Goal: Find specific page/section: Find specific page/section

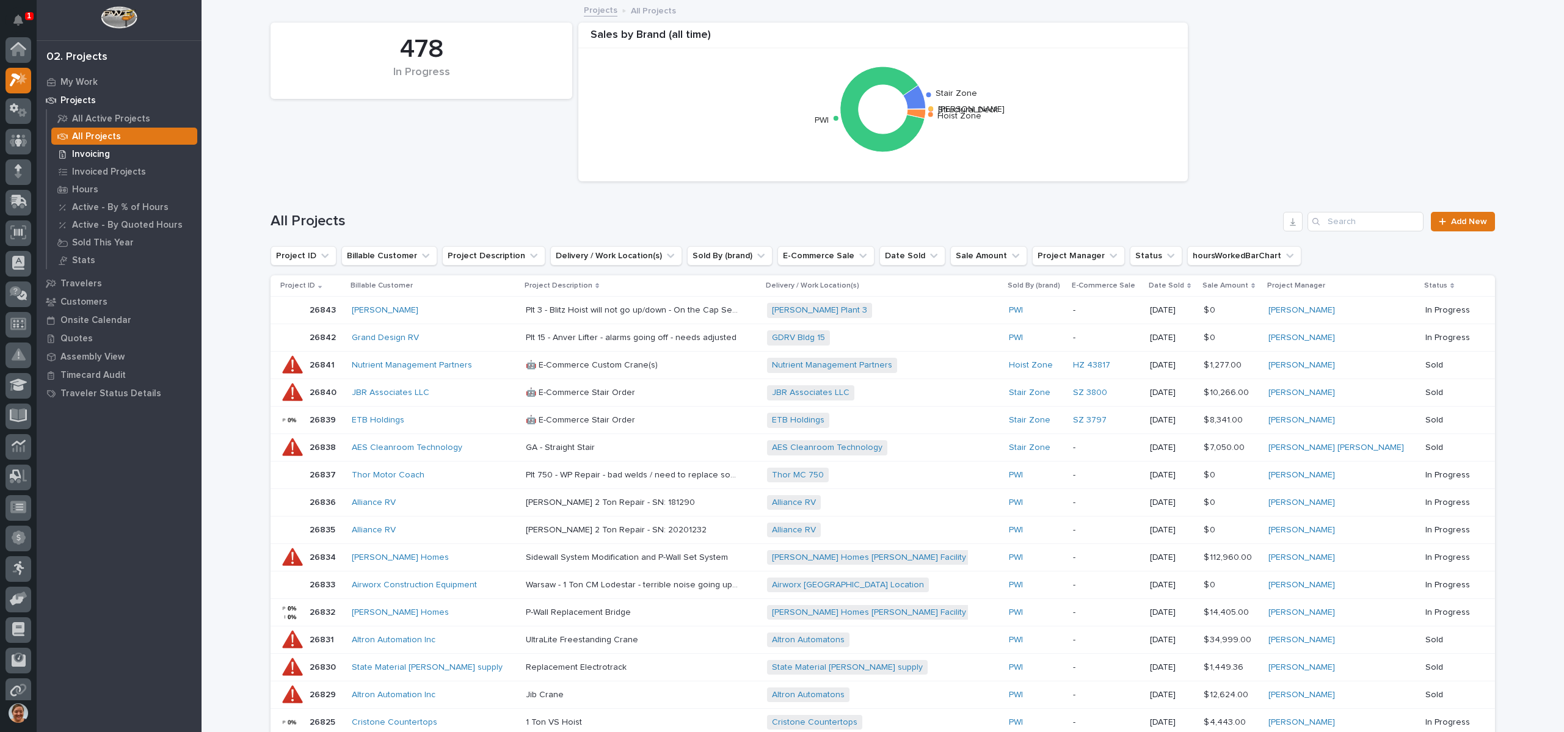
scroll to position [31, 0]
click at [1352, 224] on input "Search" at bounding box center [1365, 222] width 116 height 20
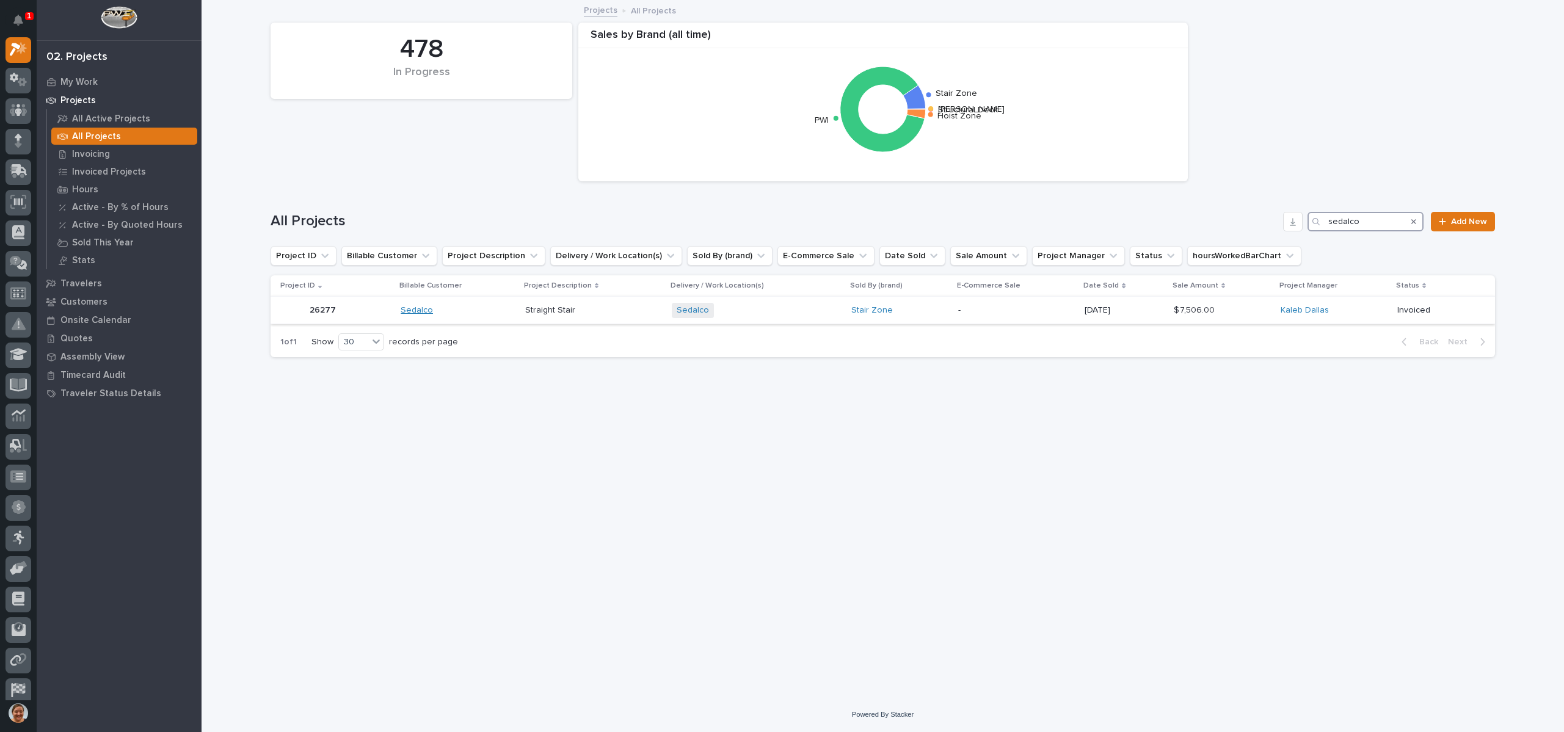
type input "sedalco"
click at [412, 308] on link "Sedalco" at bounding box center [417, 310] width 32 height 10
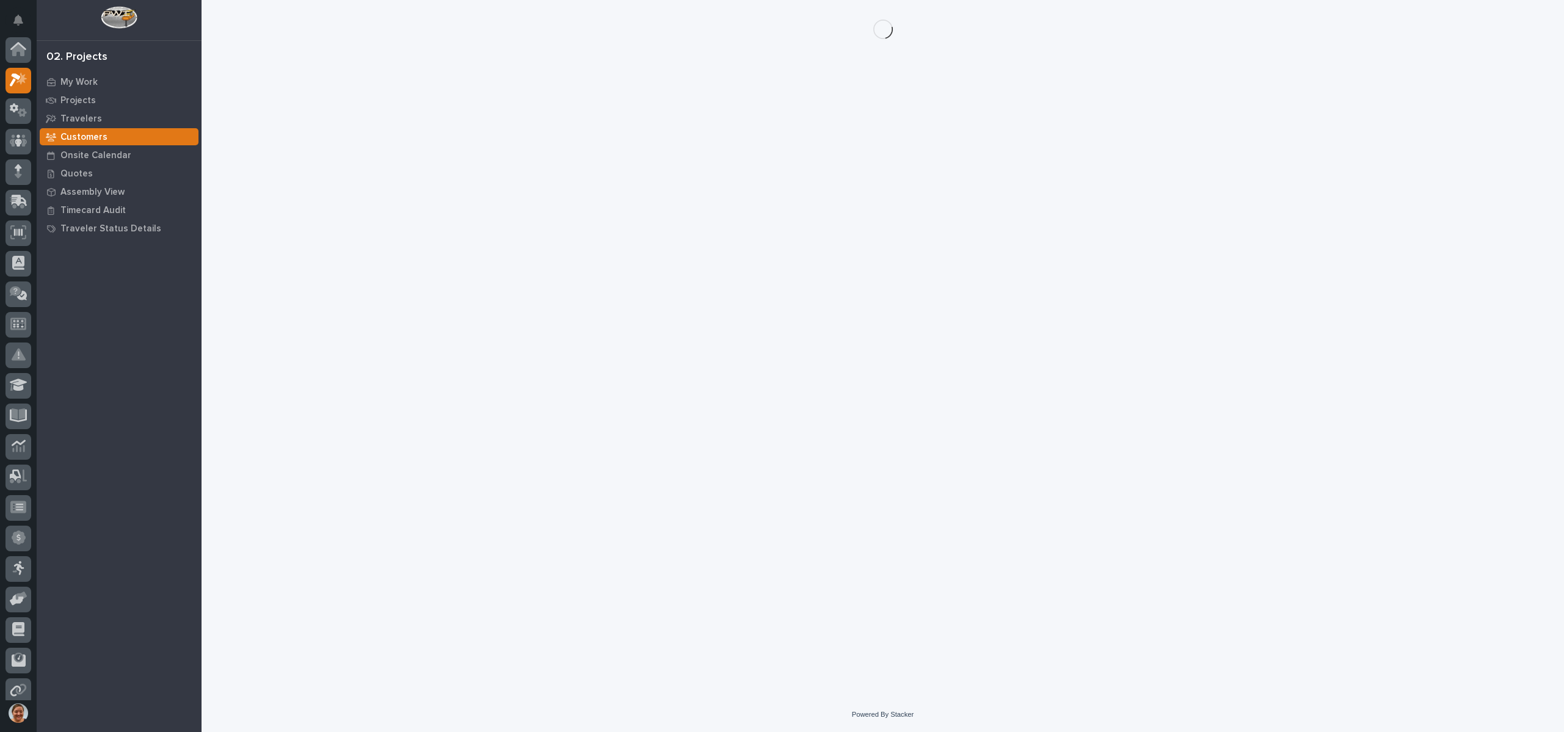
scroll to position [31, 0]
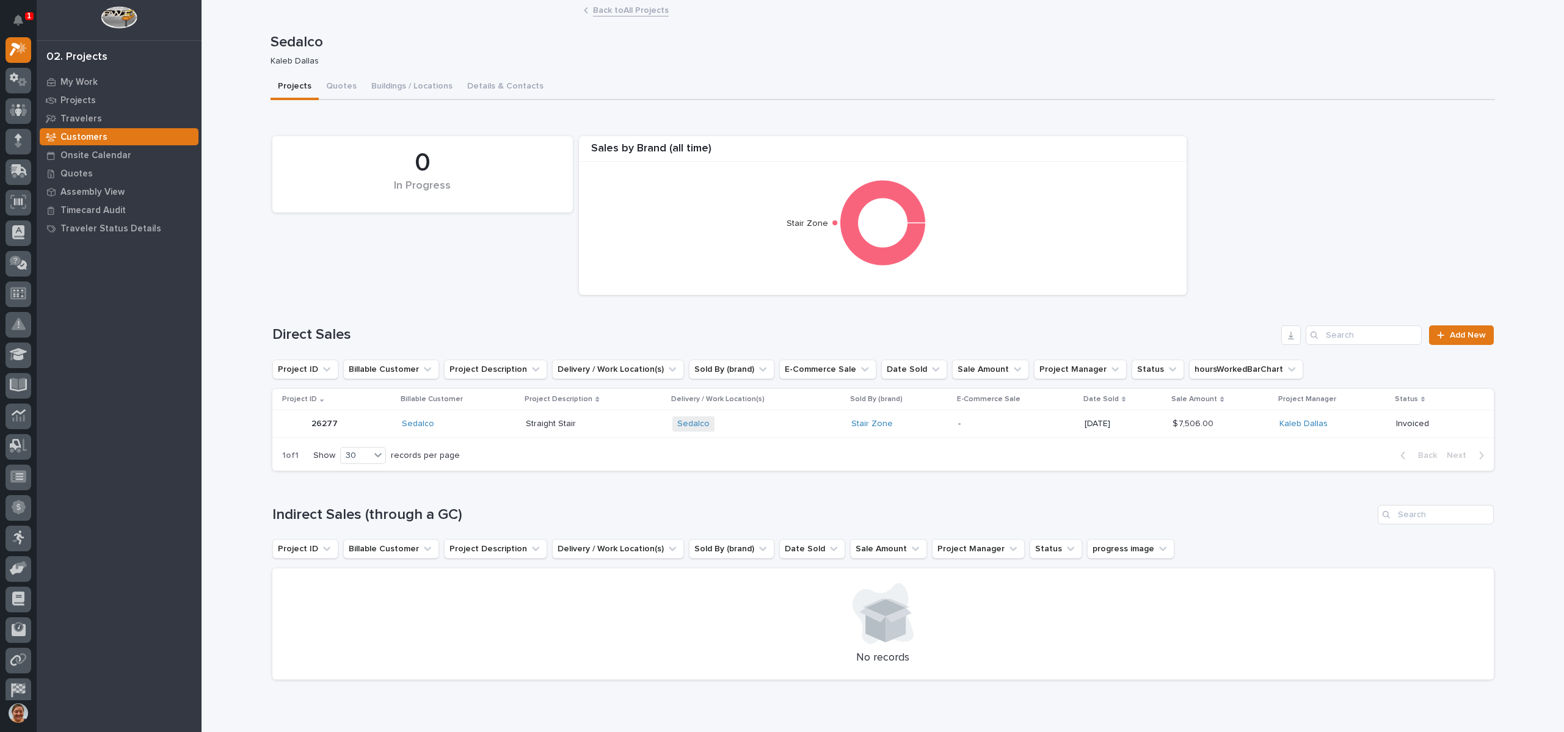
click at [327, 427] on p "26277" at bounding box center [325, 422] width 29 height 13
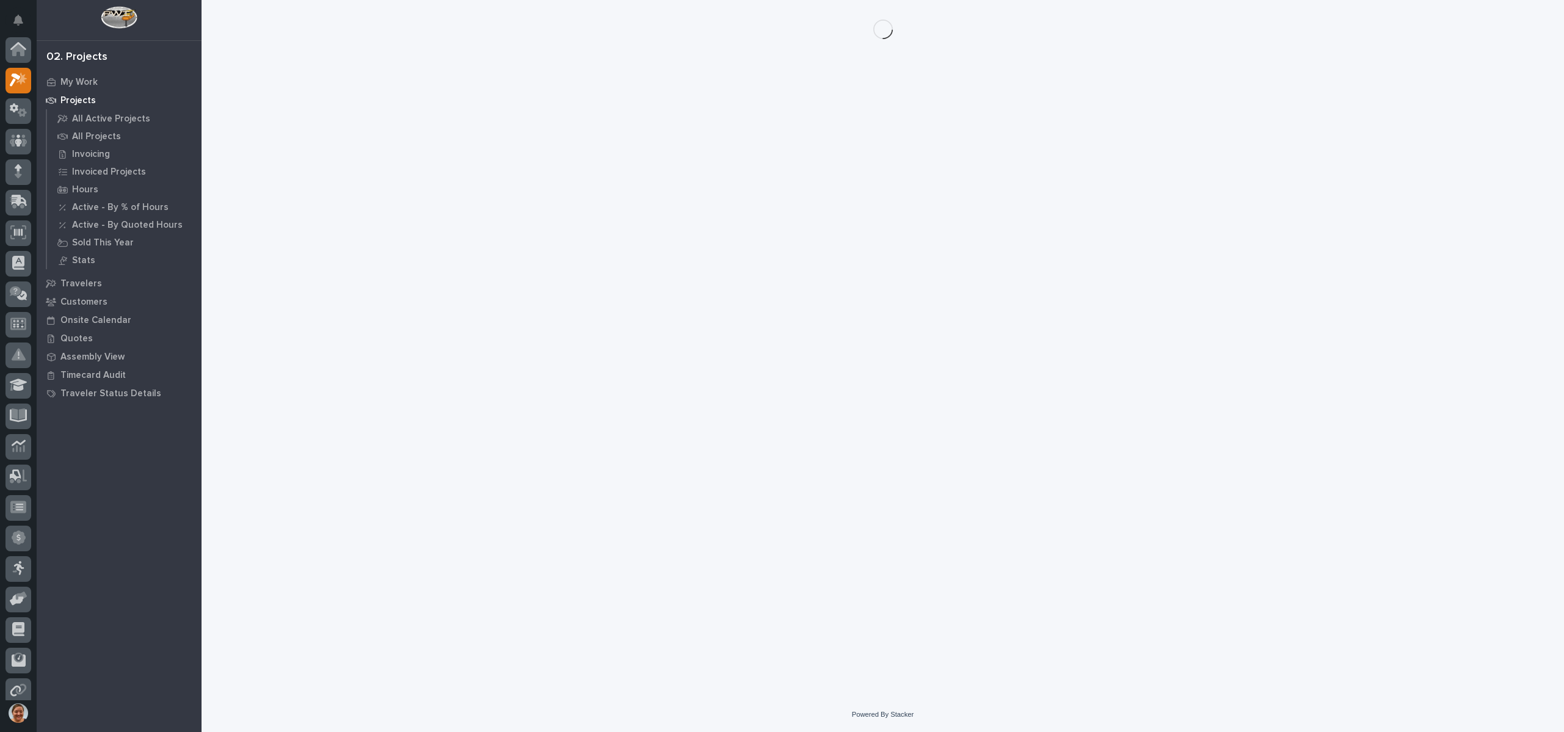
scroll to position [31, 0]
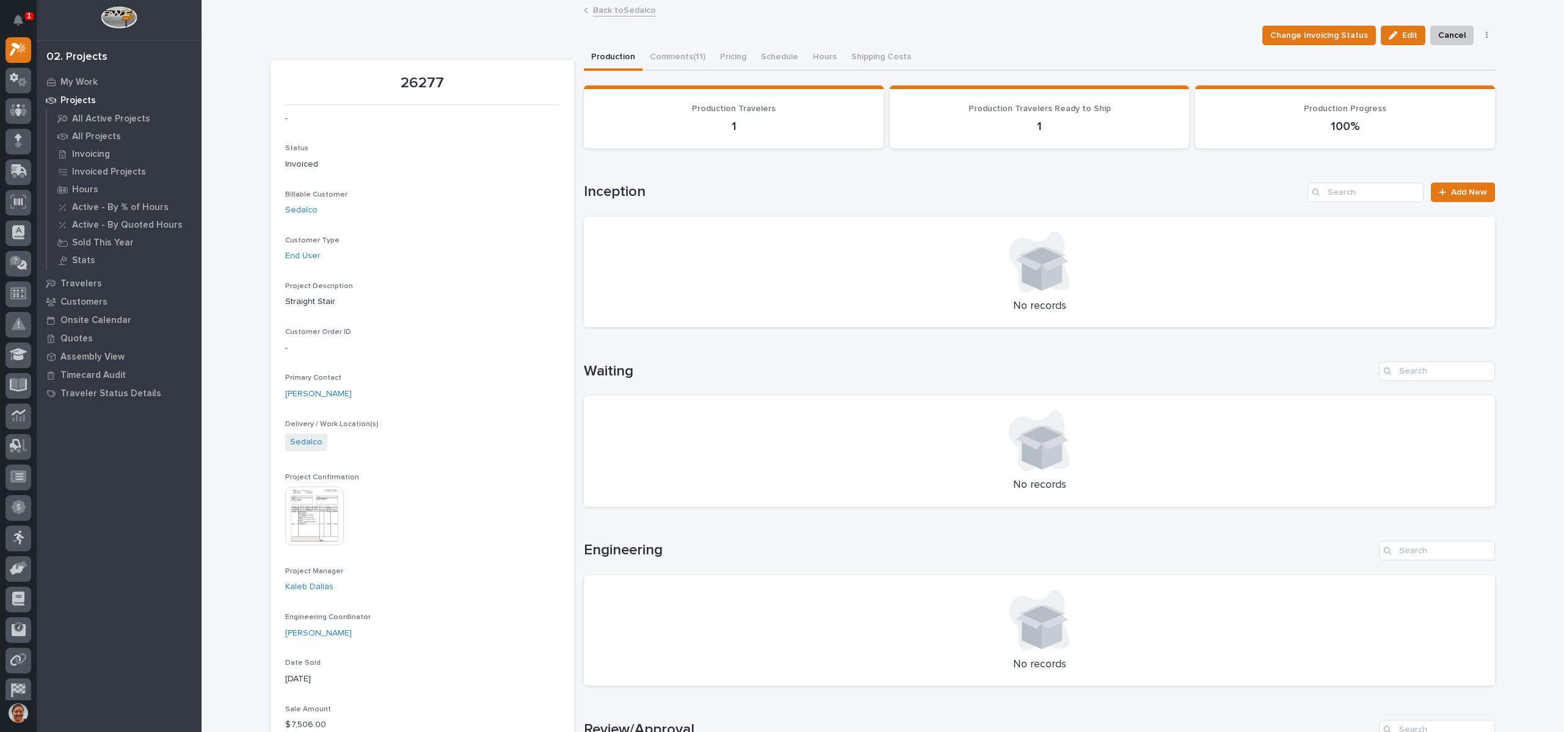
click at [303, 521] on img at bounding box center [314, 516] width 59 height 59
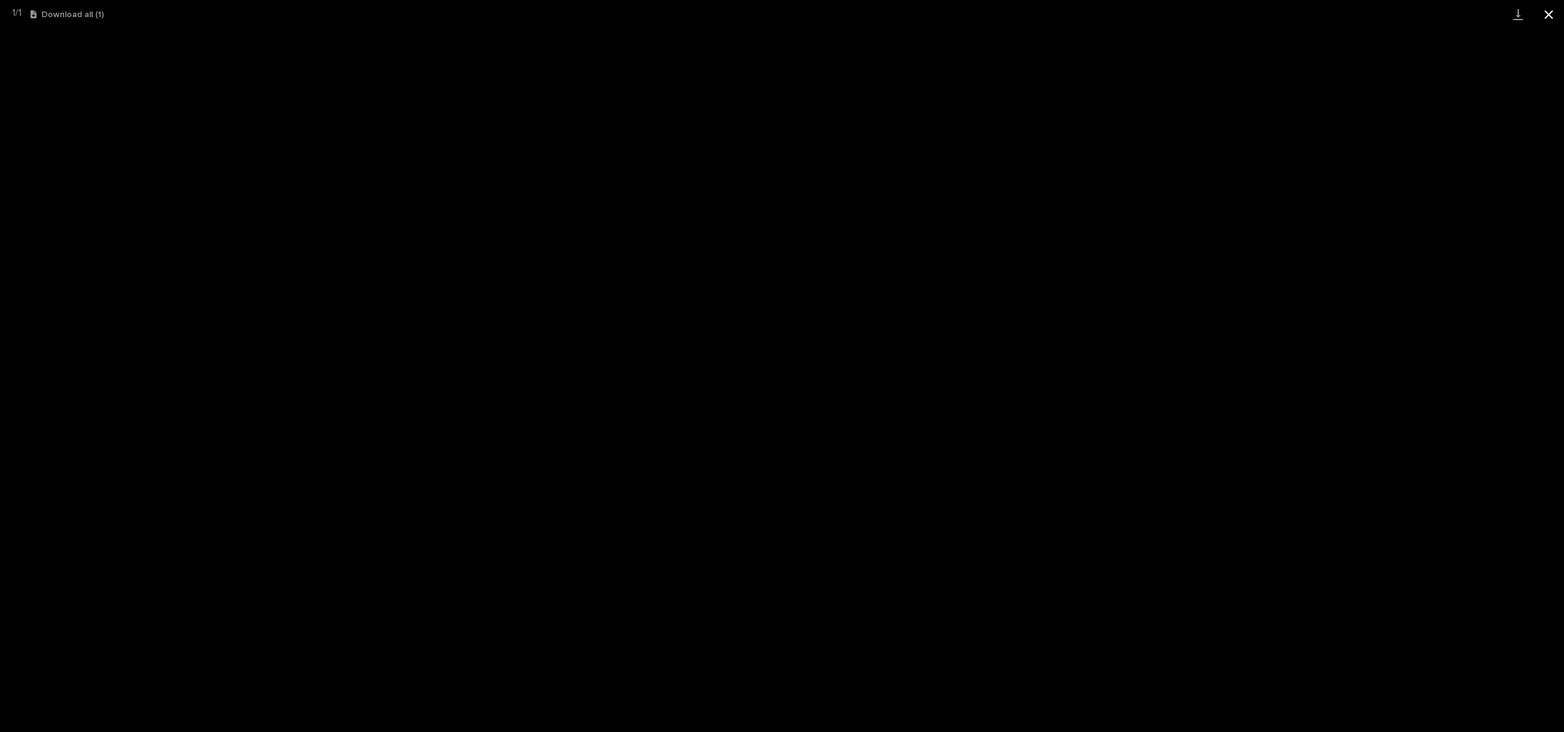
click at [1543, 12] on button "Close gallery" at bounding box center [1548, 14] width 31 height 29
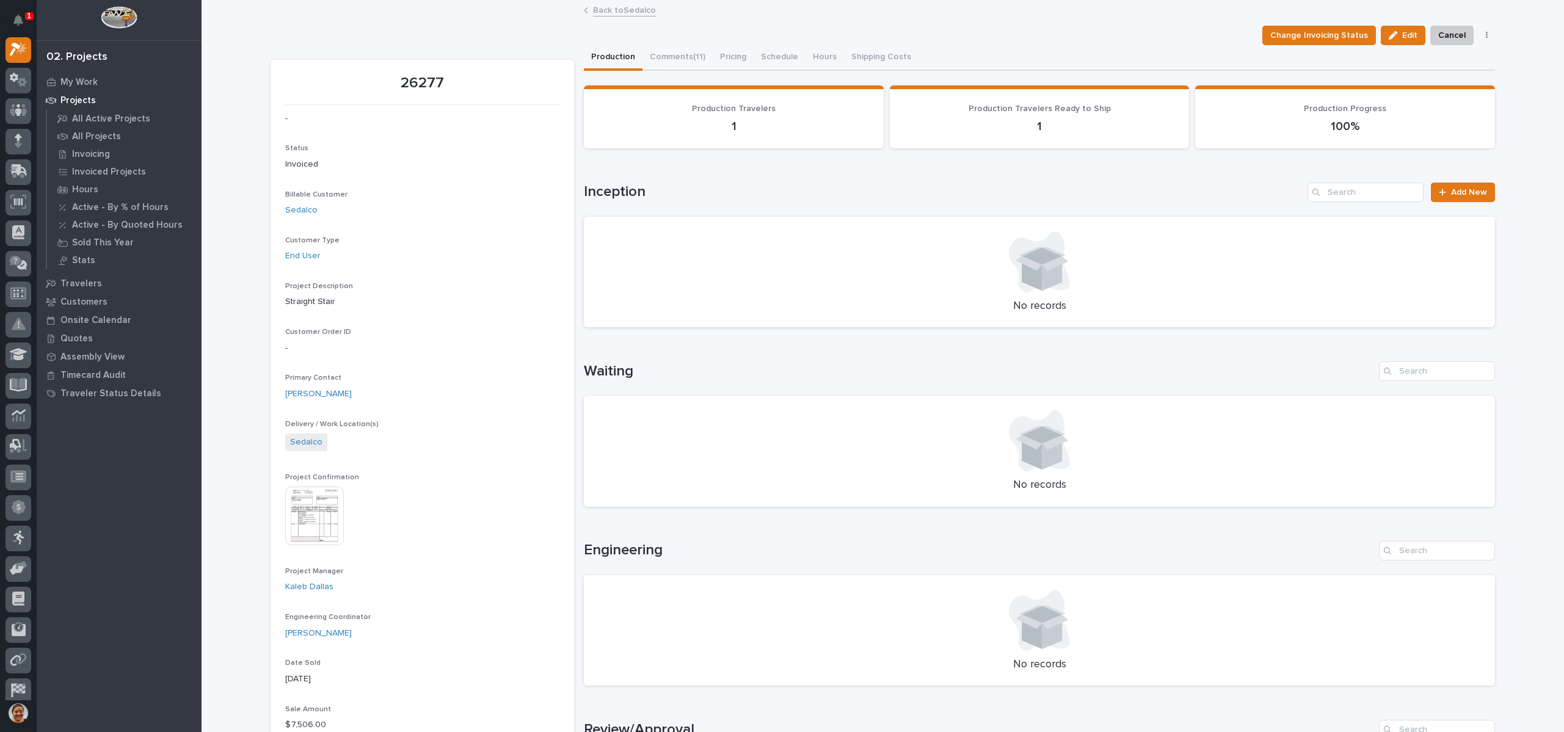
click at [305, 537] on img at bounding box center [314, 516] width 59 height 59
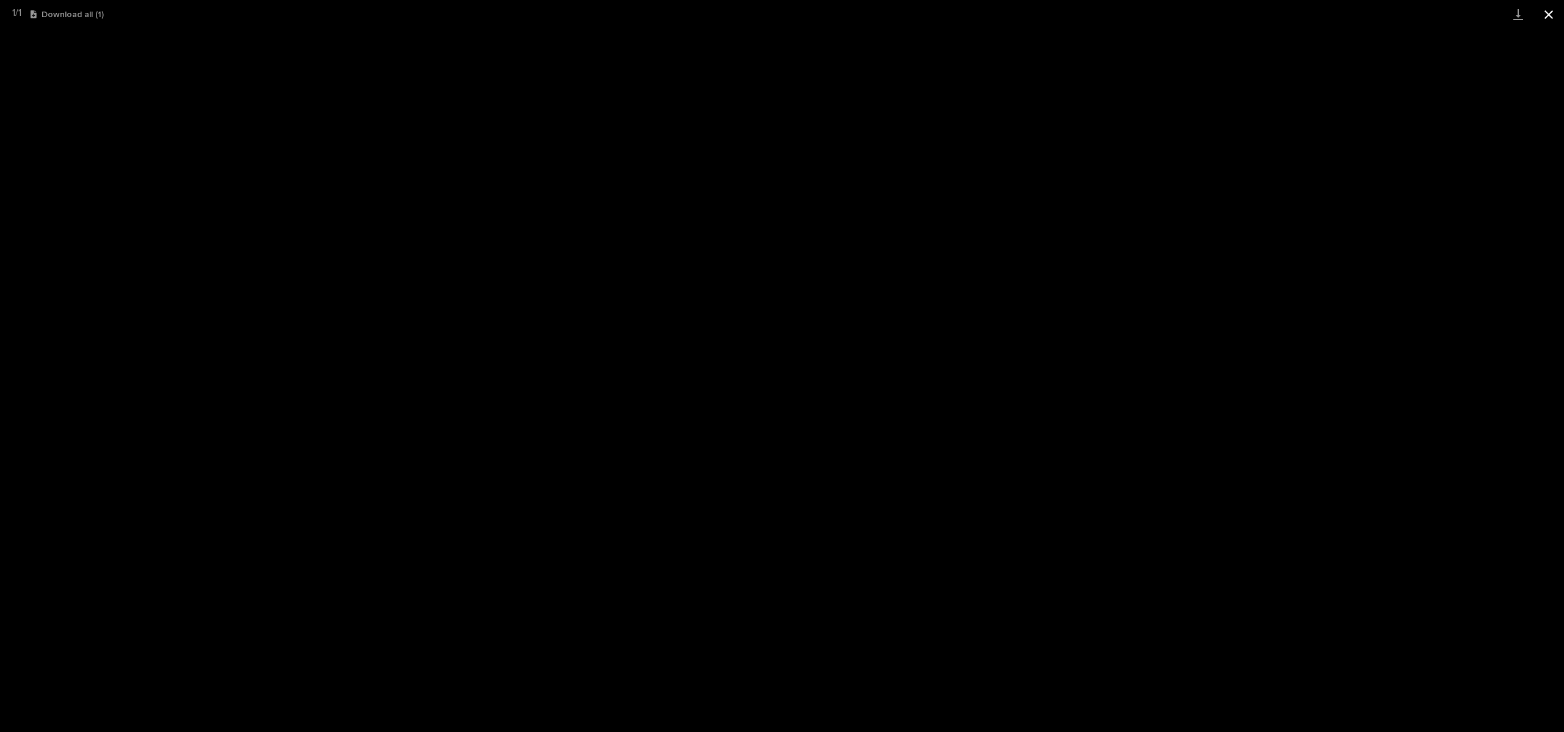
click at [1543, 17] on button "Close gallery" at bounding box center [1548, 14] width 31 height 29
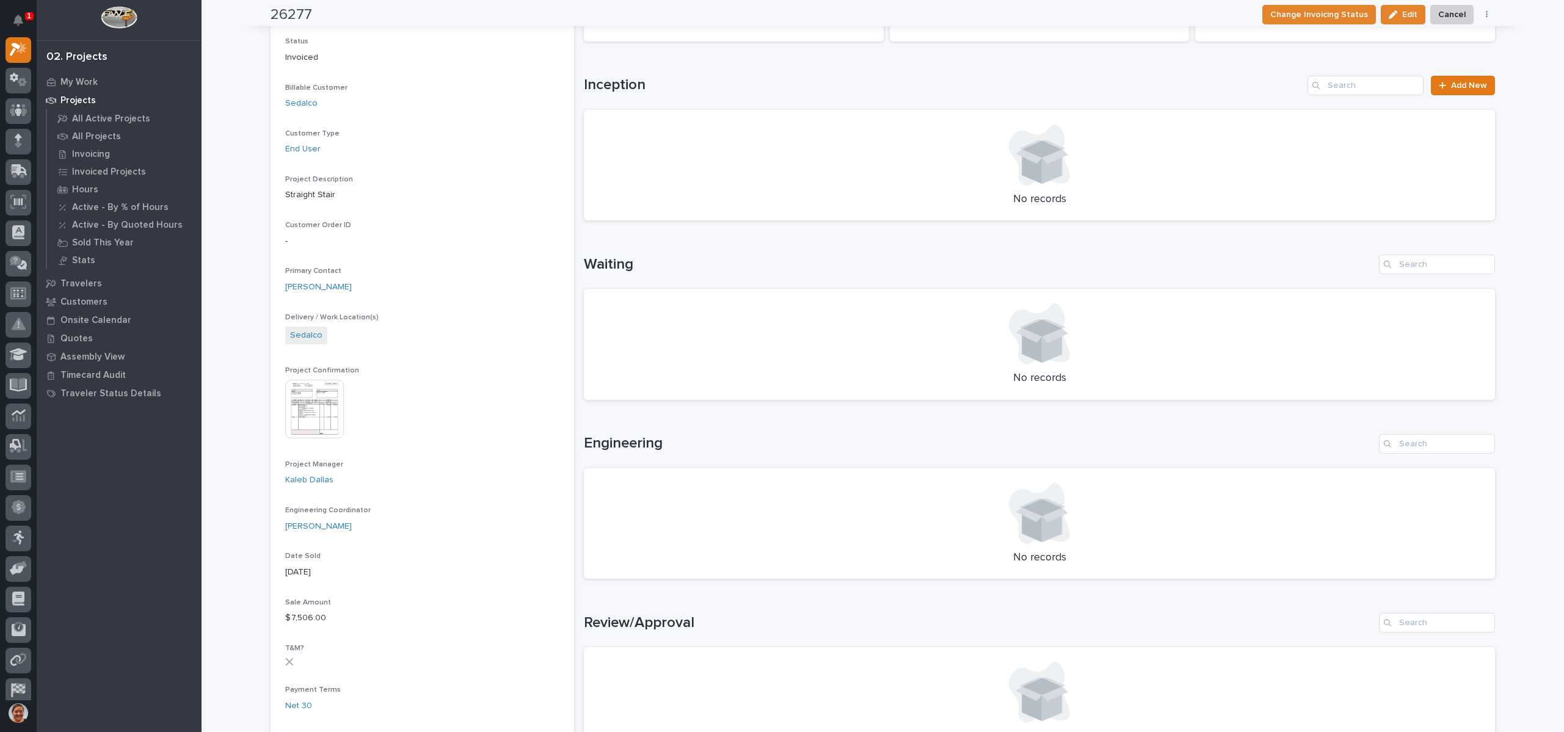
scroll to position [0, 0]
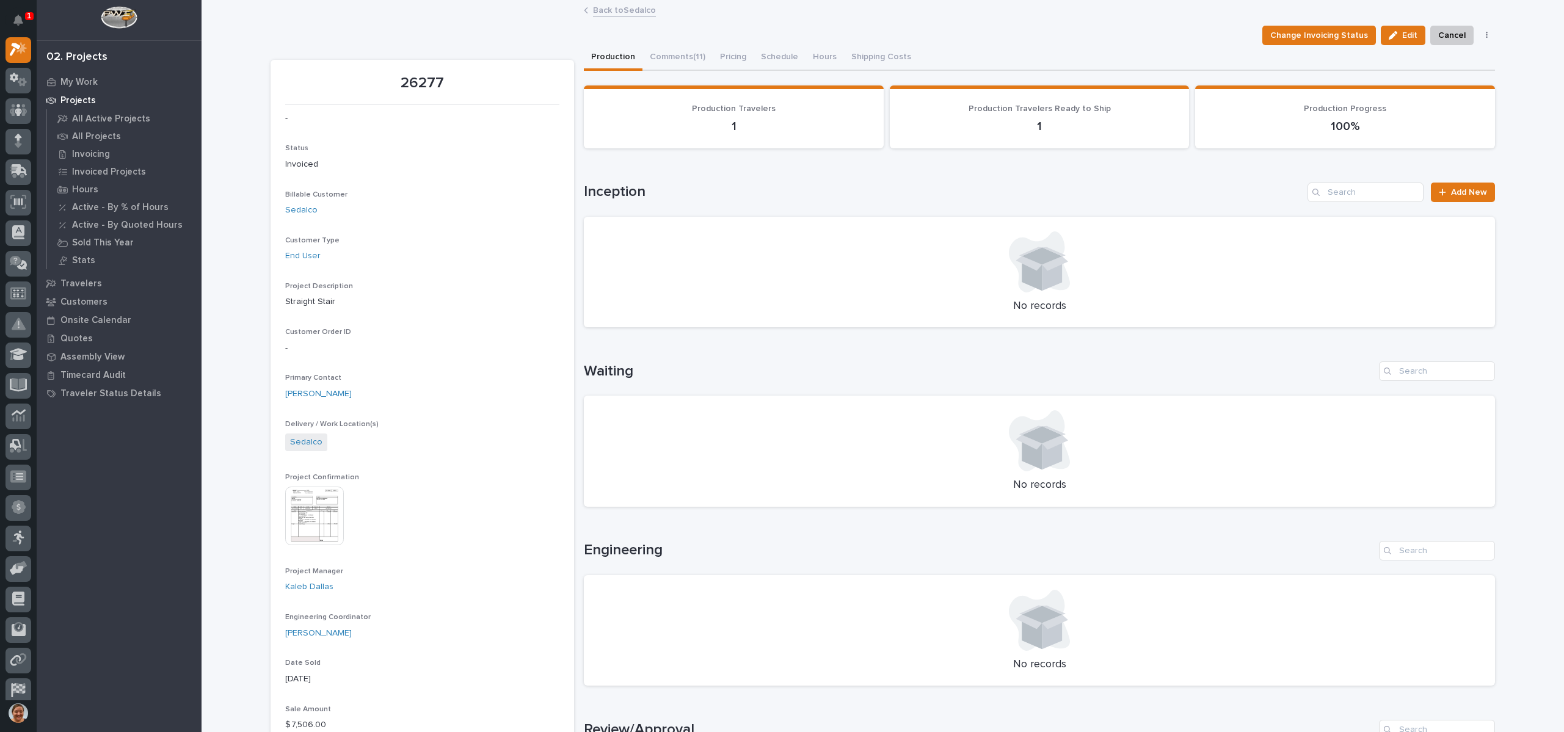
click at [621, 8] on link "Back to Sedalco" at bounding box center [624, 9] width 63 height 14
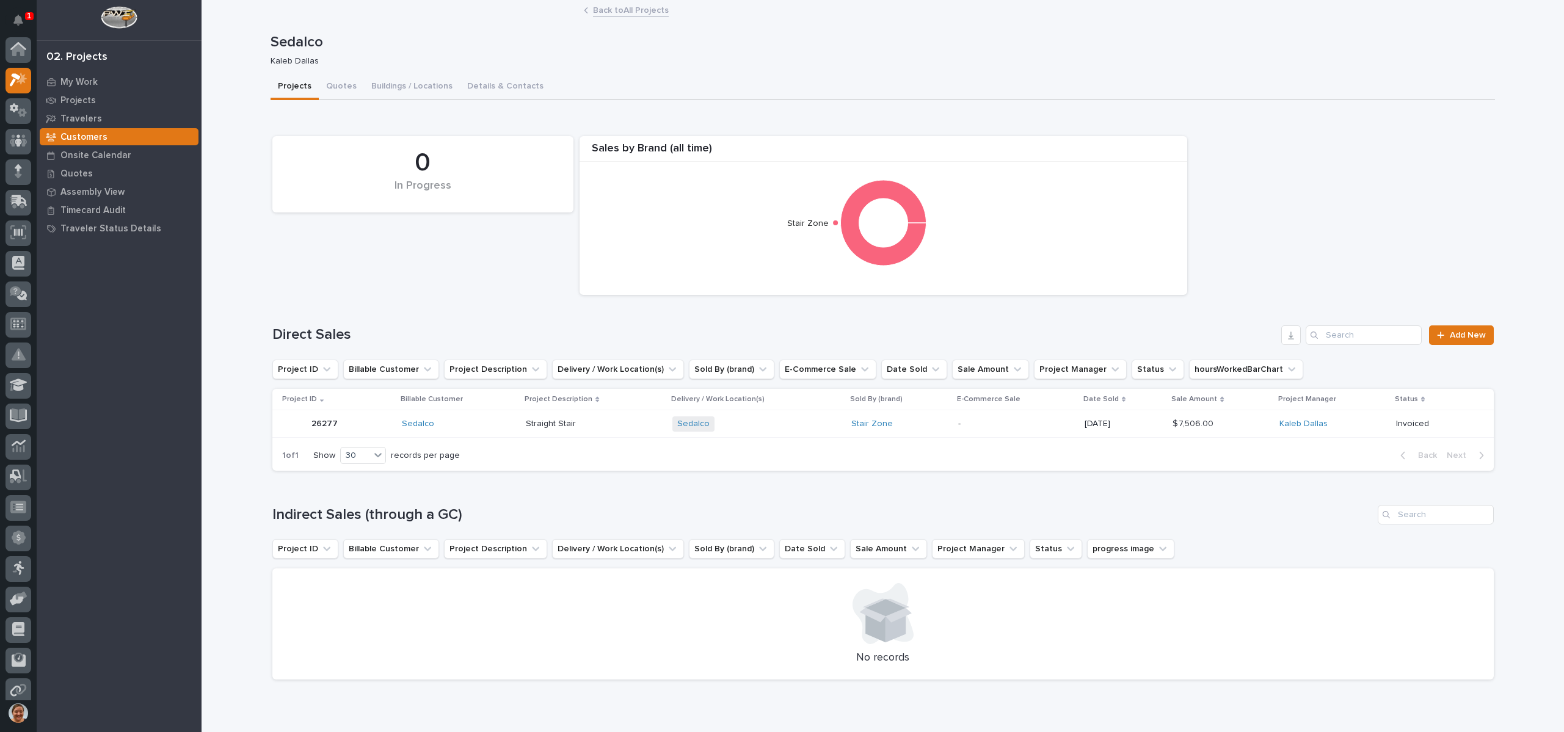
scroll to position [31, 0]
click at [83, 84] on p "My Work" at bounding box center [78, 82] width 37 height 11
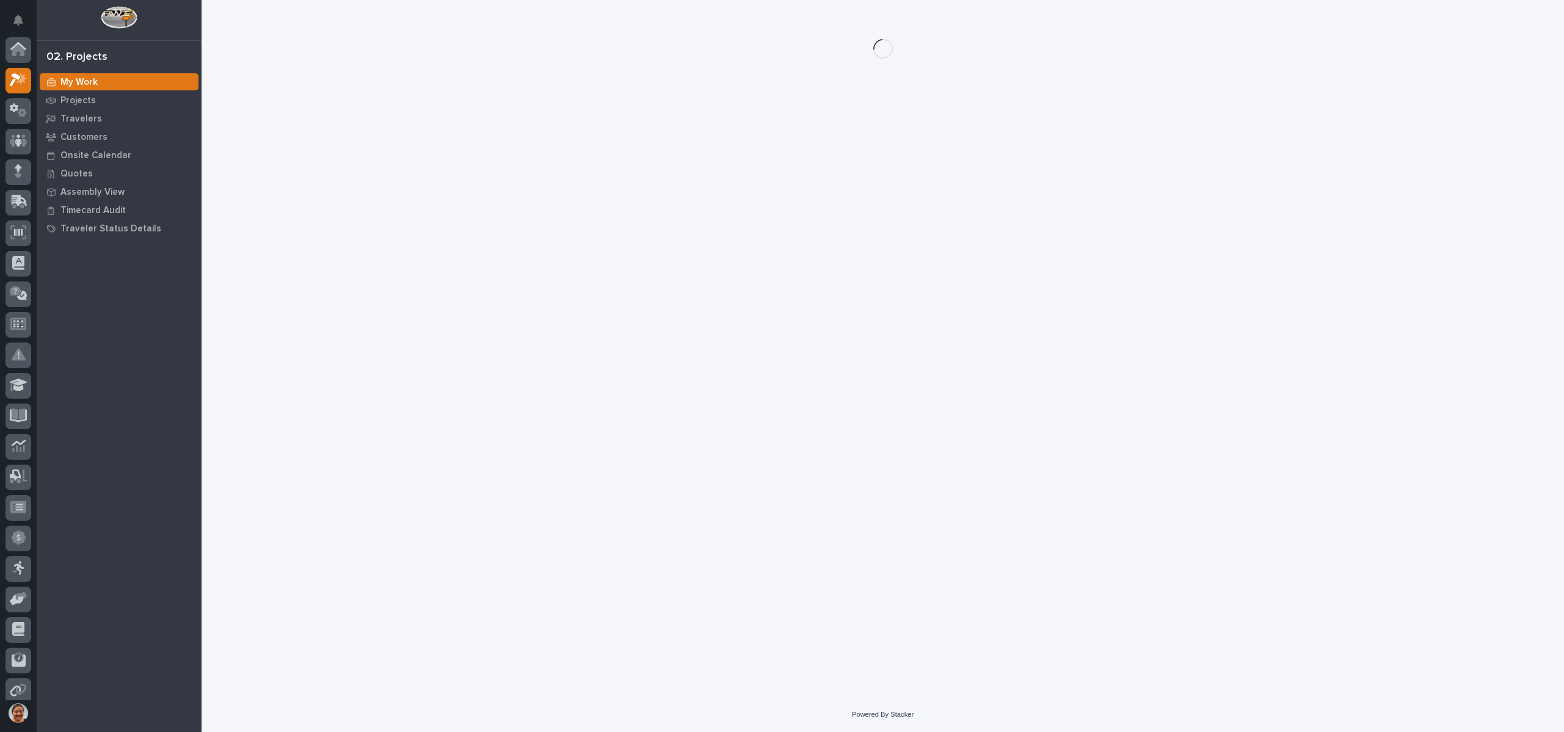
scroll to position [31, 0]
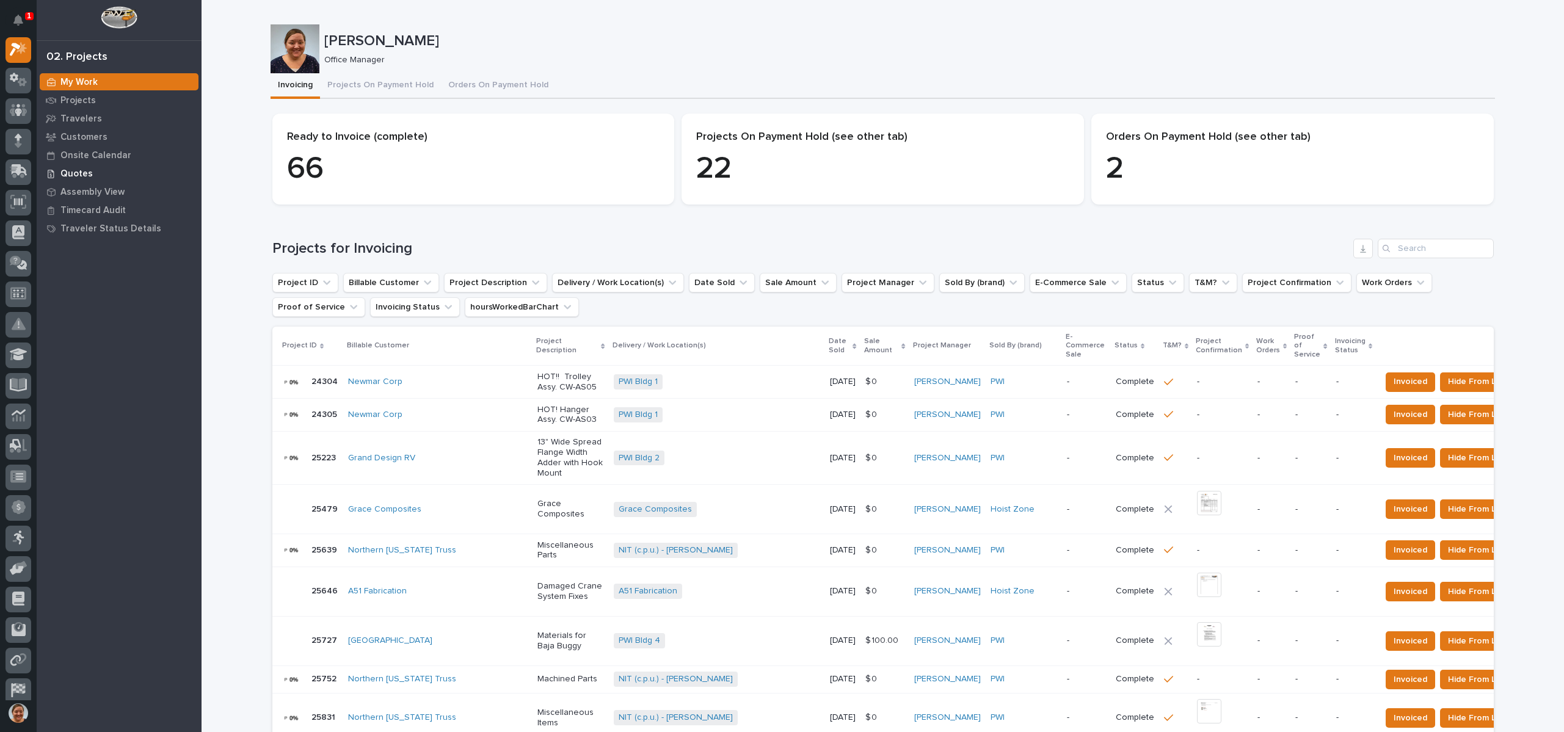
click at [87, 176] on p "Quotes" at bounding box center [76, 174] width 32 height 11
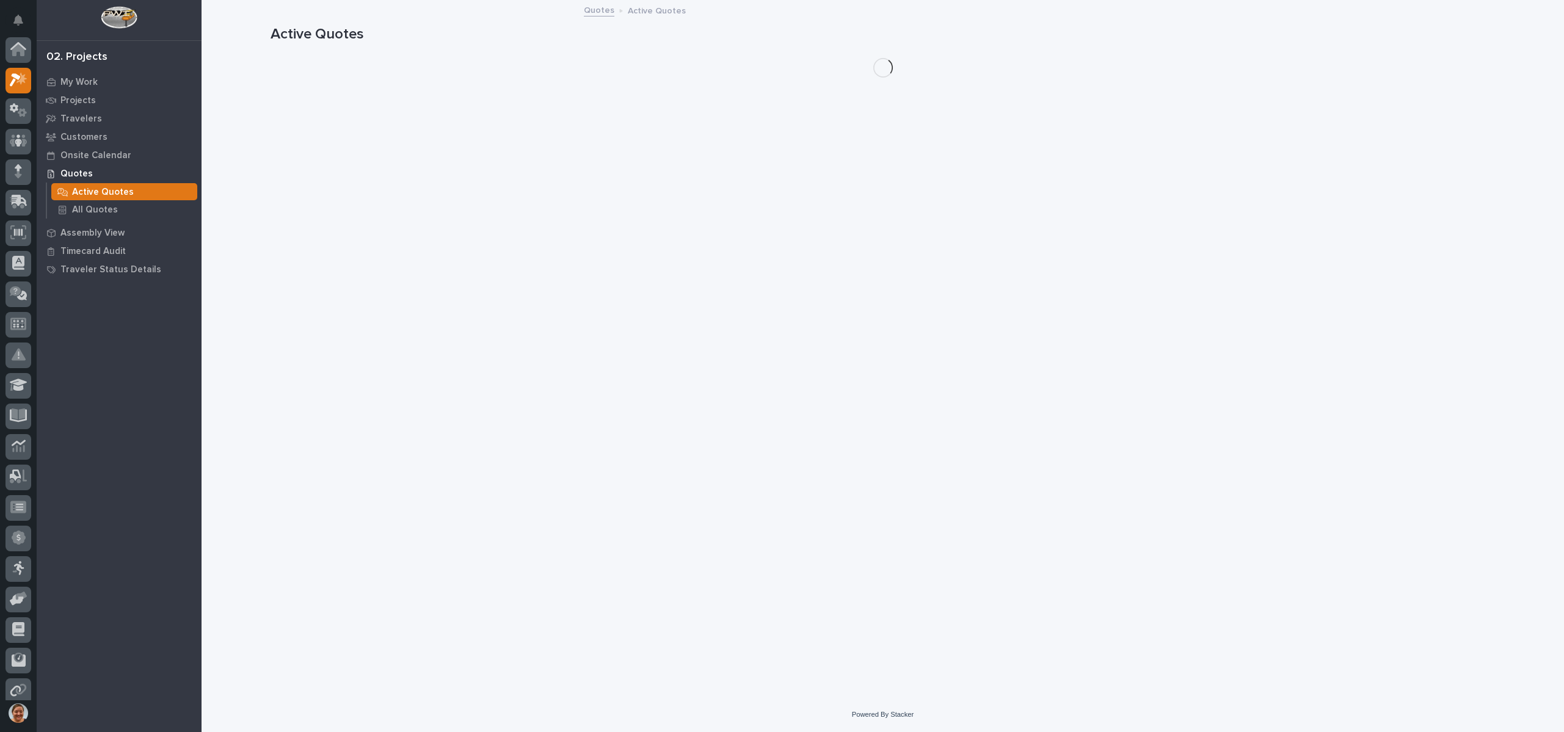
scroll to position [31, 0]
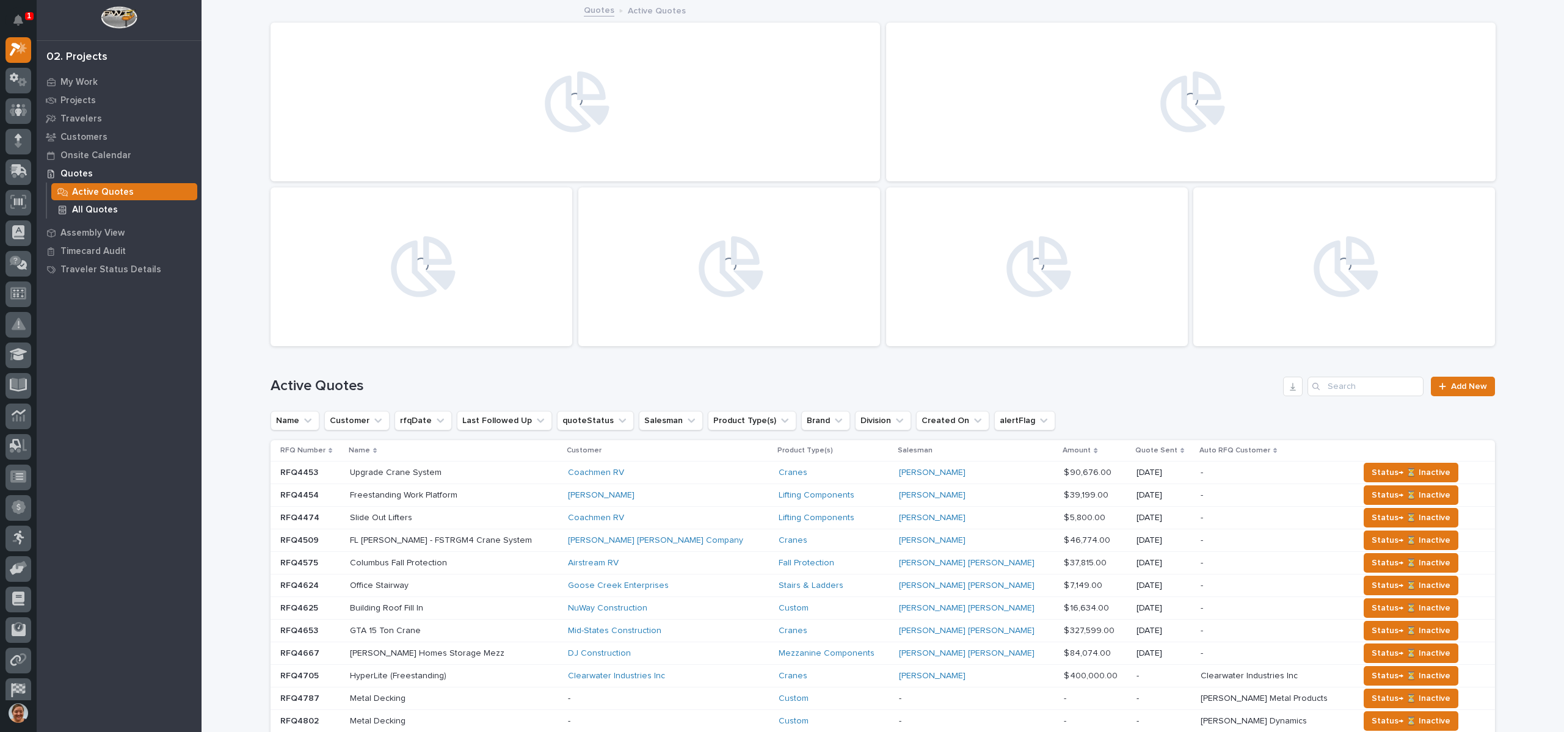
click at [113, 205] on p "All Quotes" at bounding box center [95, 210] width 46 height 11
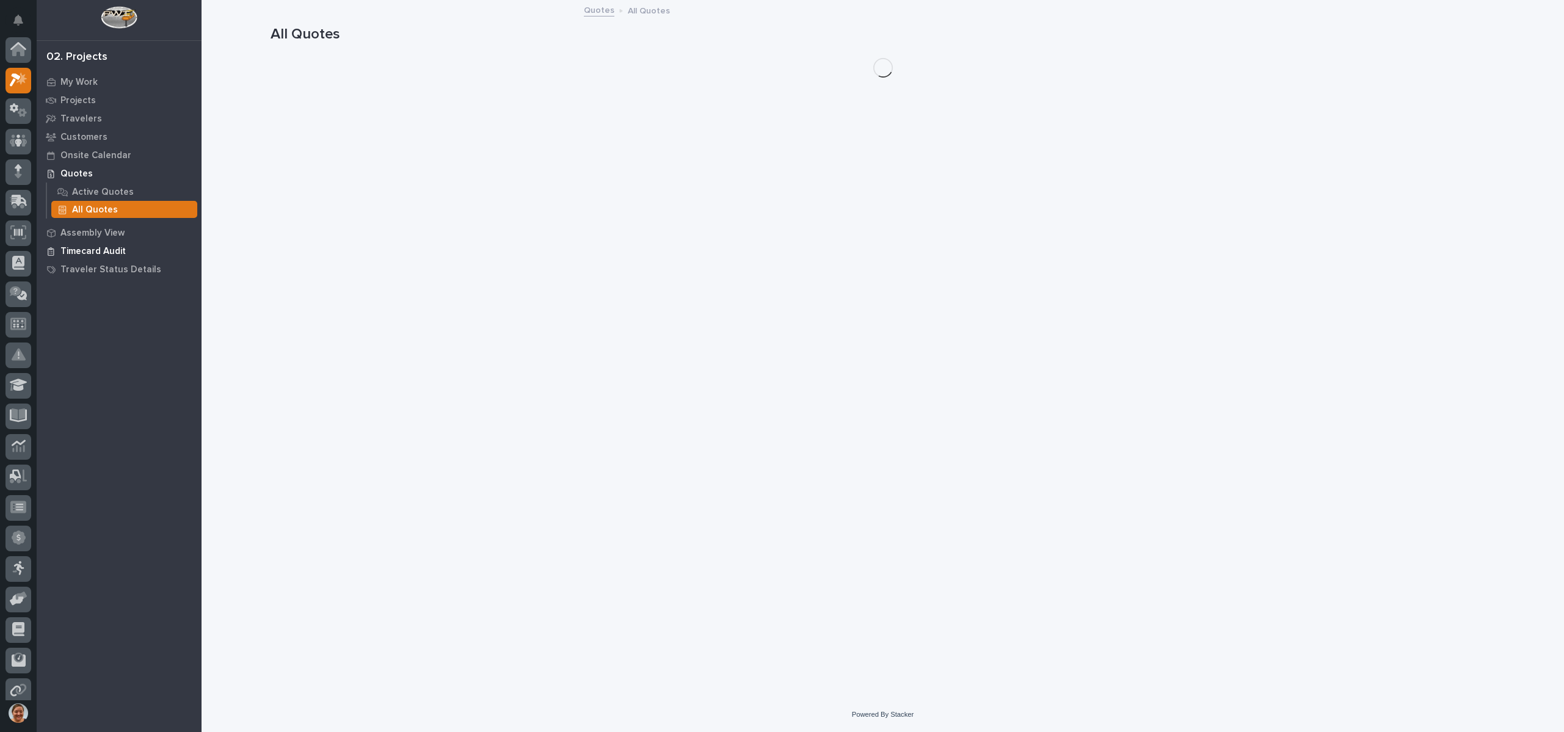
scroll to position [31, 0]
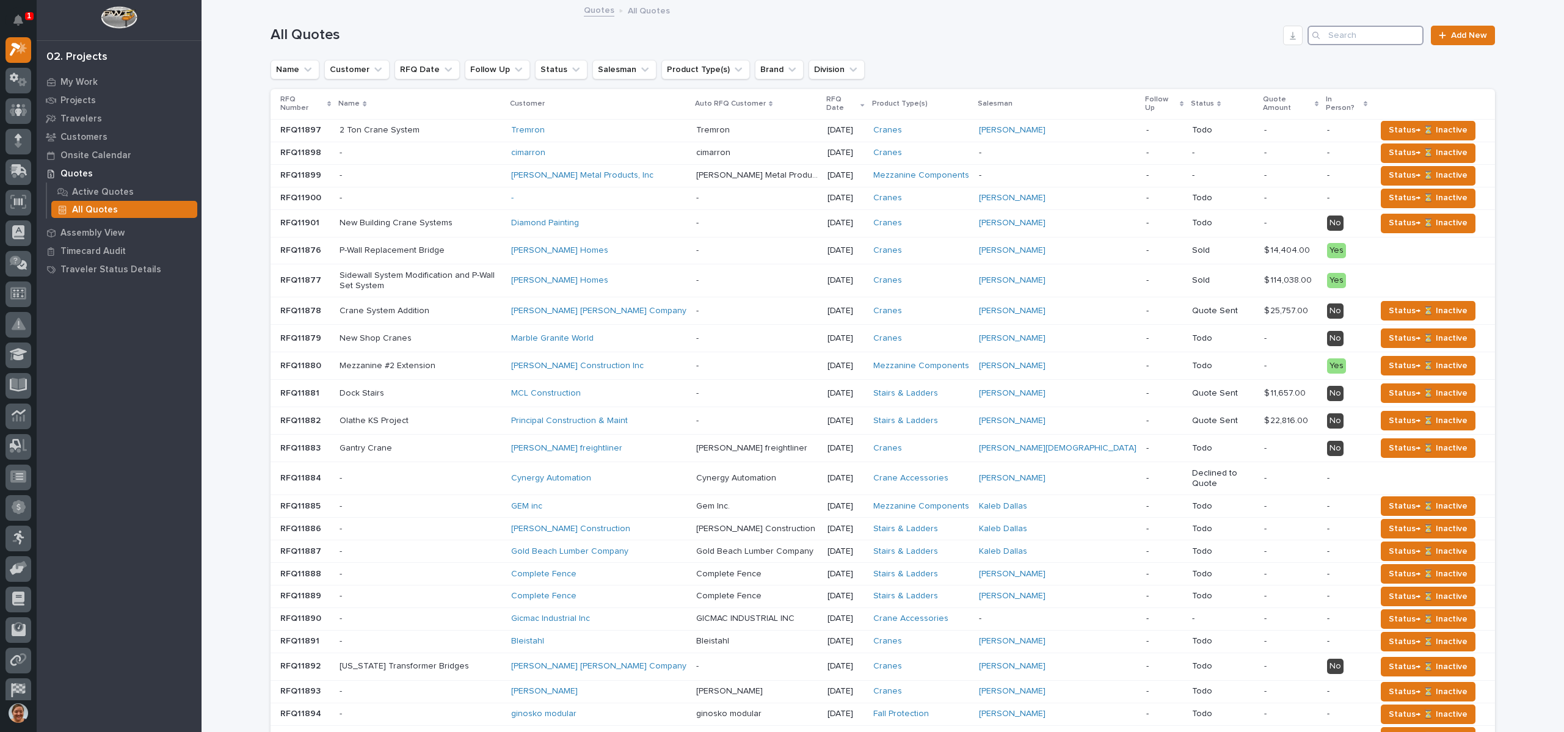
click at [1391, 28] on input "Search" at bounding box center [1365, 36] width 116 height 20
type input "24357"
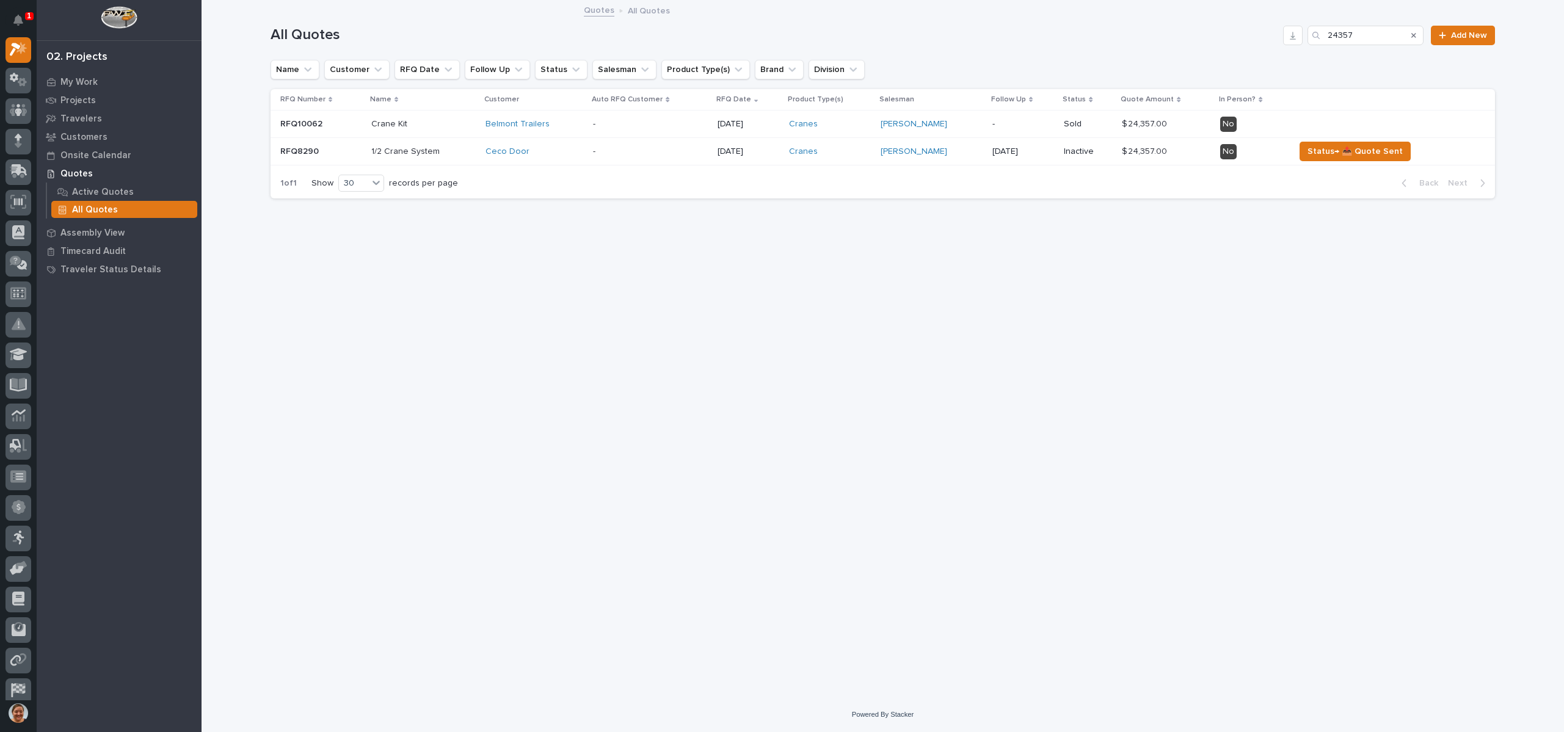
click at [394, 129] on p "Crane Kit" at bounding box center [423, 124] width 104 height 10
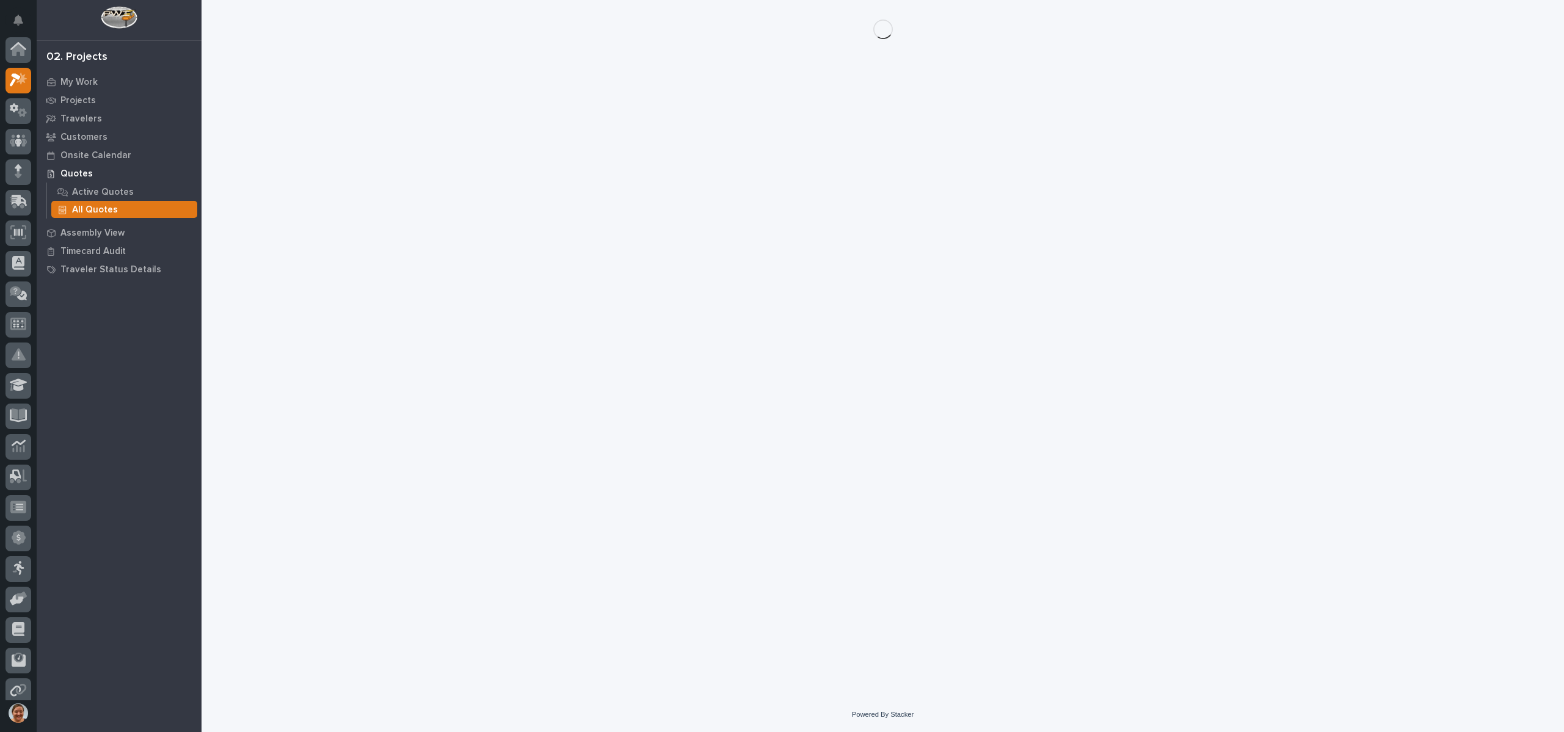
scroll to position [31, 0]
